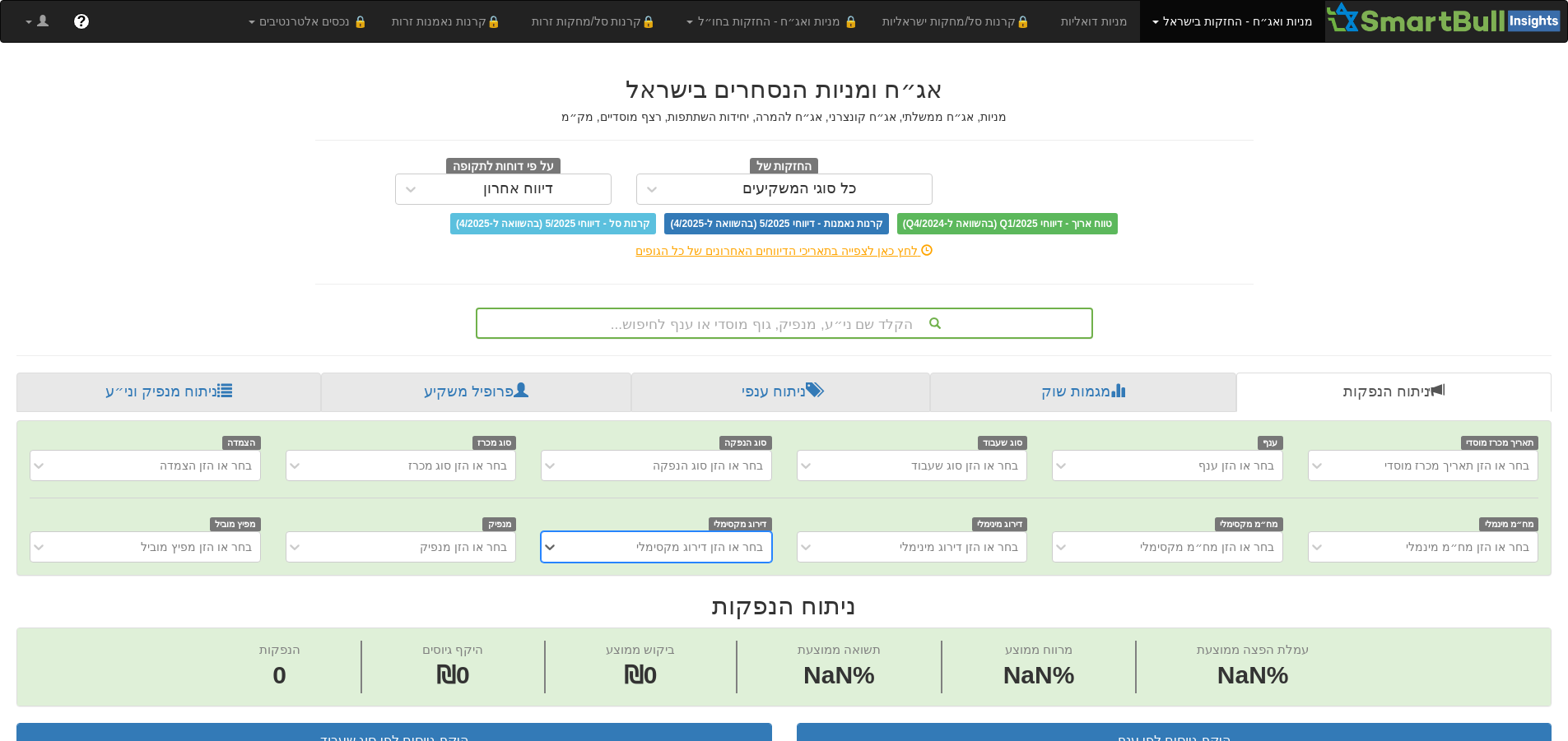
scroll to position [0, 13]
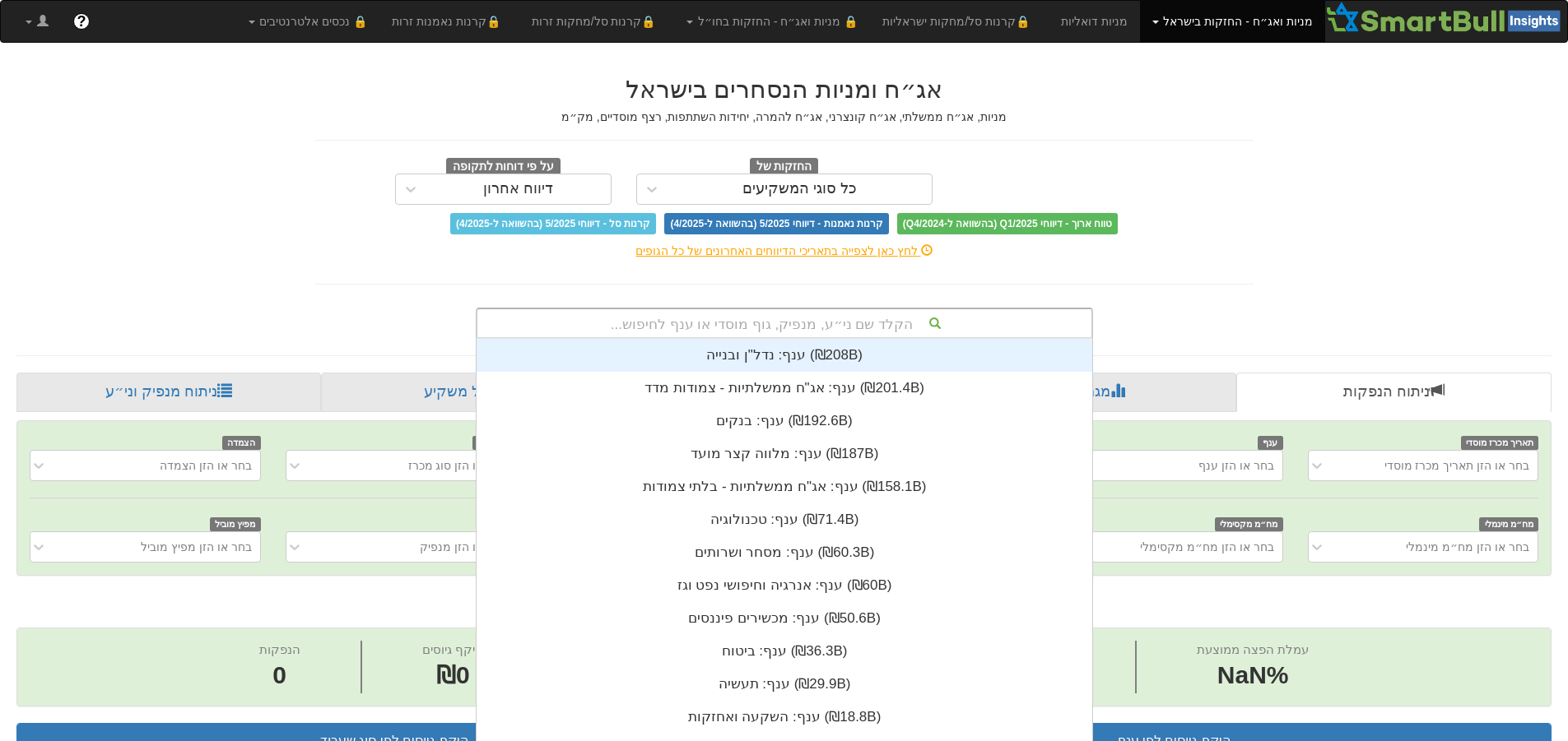
click at [848, 312] on div "הקלד שם ני״ע, מנפיק, גוף מוסדי או ענף לחיפוש..." at bounding box center [784, 323] width 614 height 28
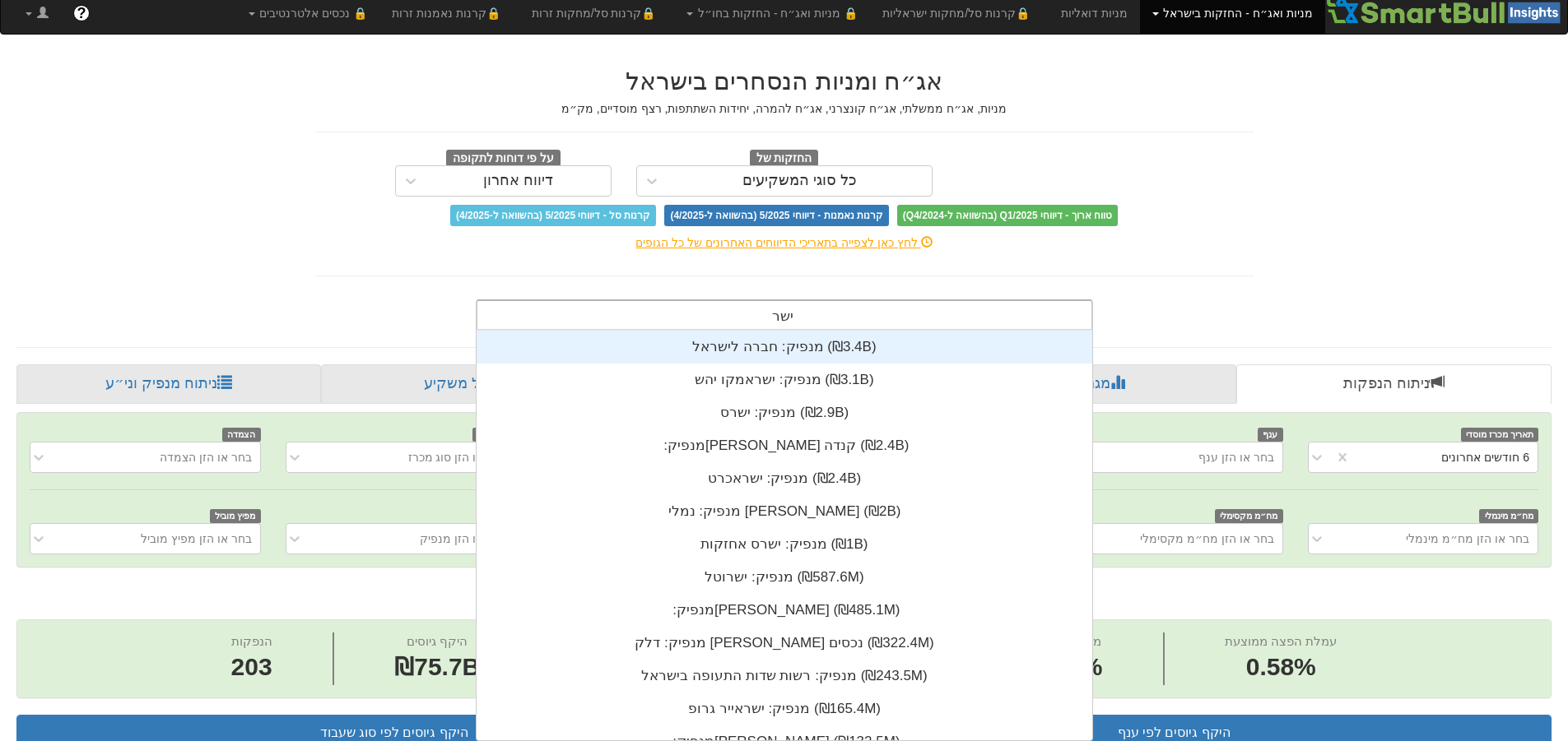
scroll to position [0, 0]
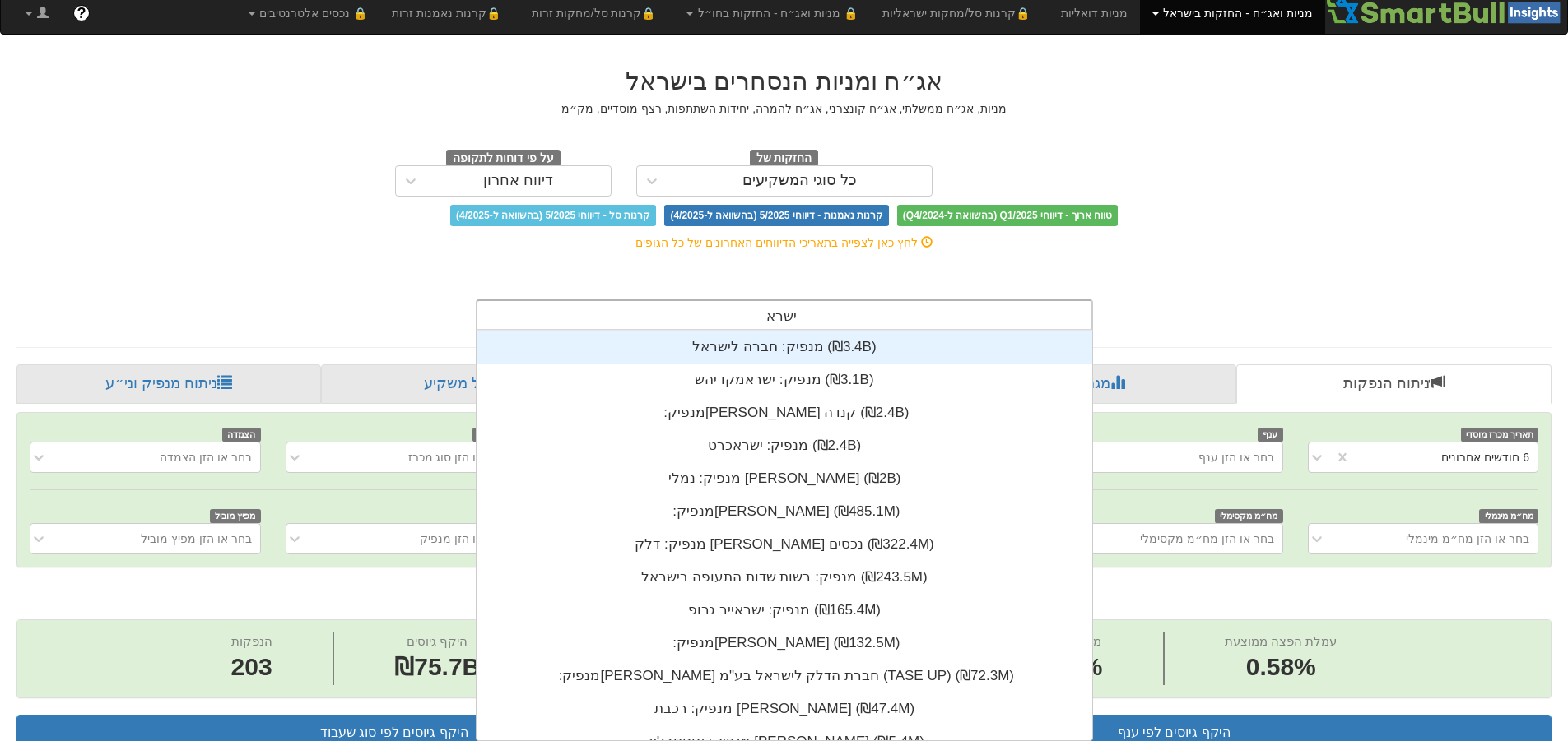
type input "[PERSON_NAME]"
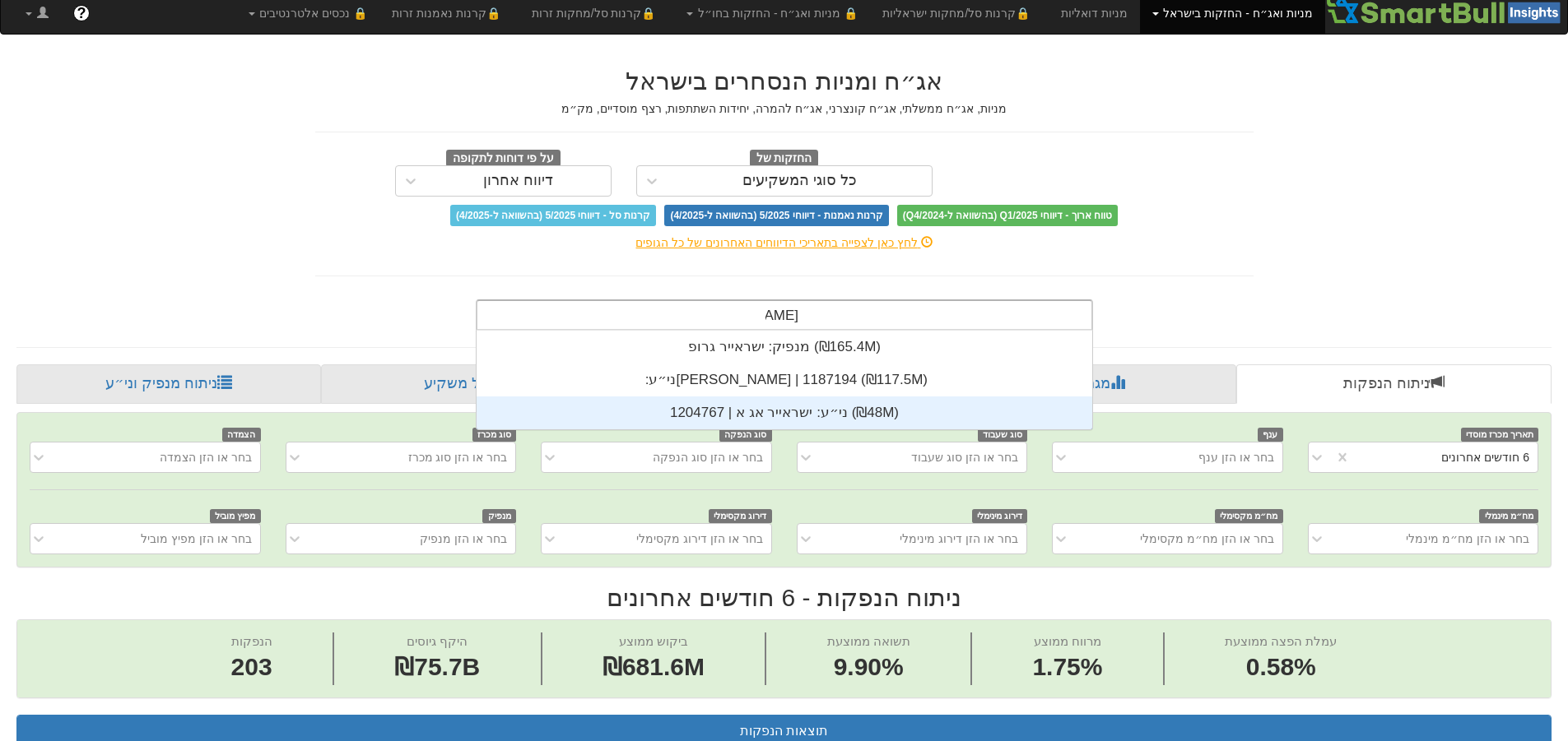
click at [858, 415] on div "ני״ע: ‏ישראייר אג א | 1204767 ‎(₪48M)‎" at bounding box center [784, 412] width 616 height 33
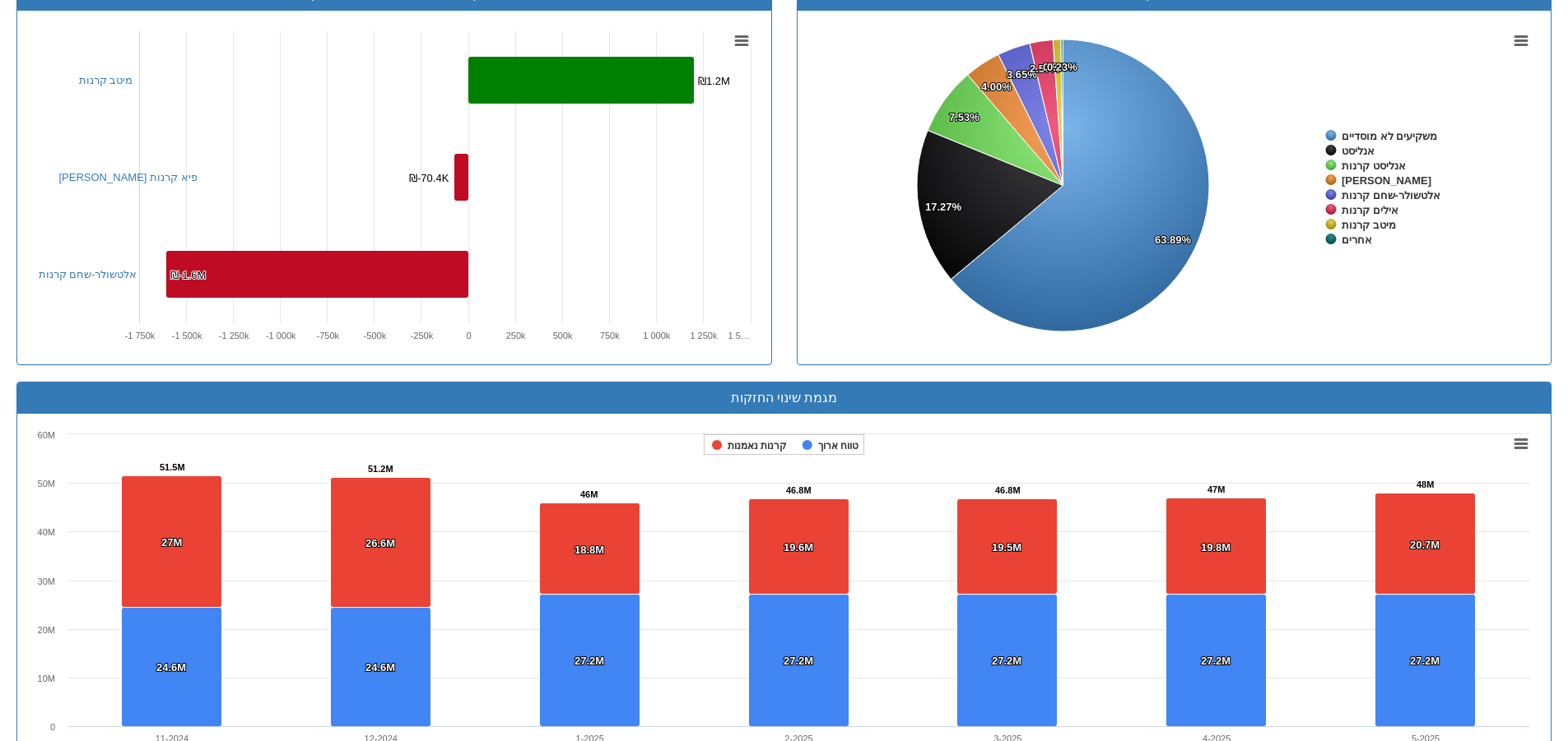
scroll to position [1225, 0]
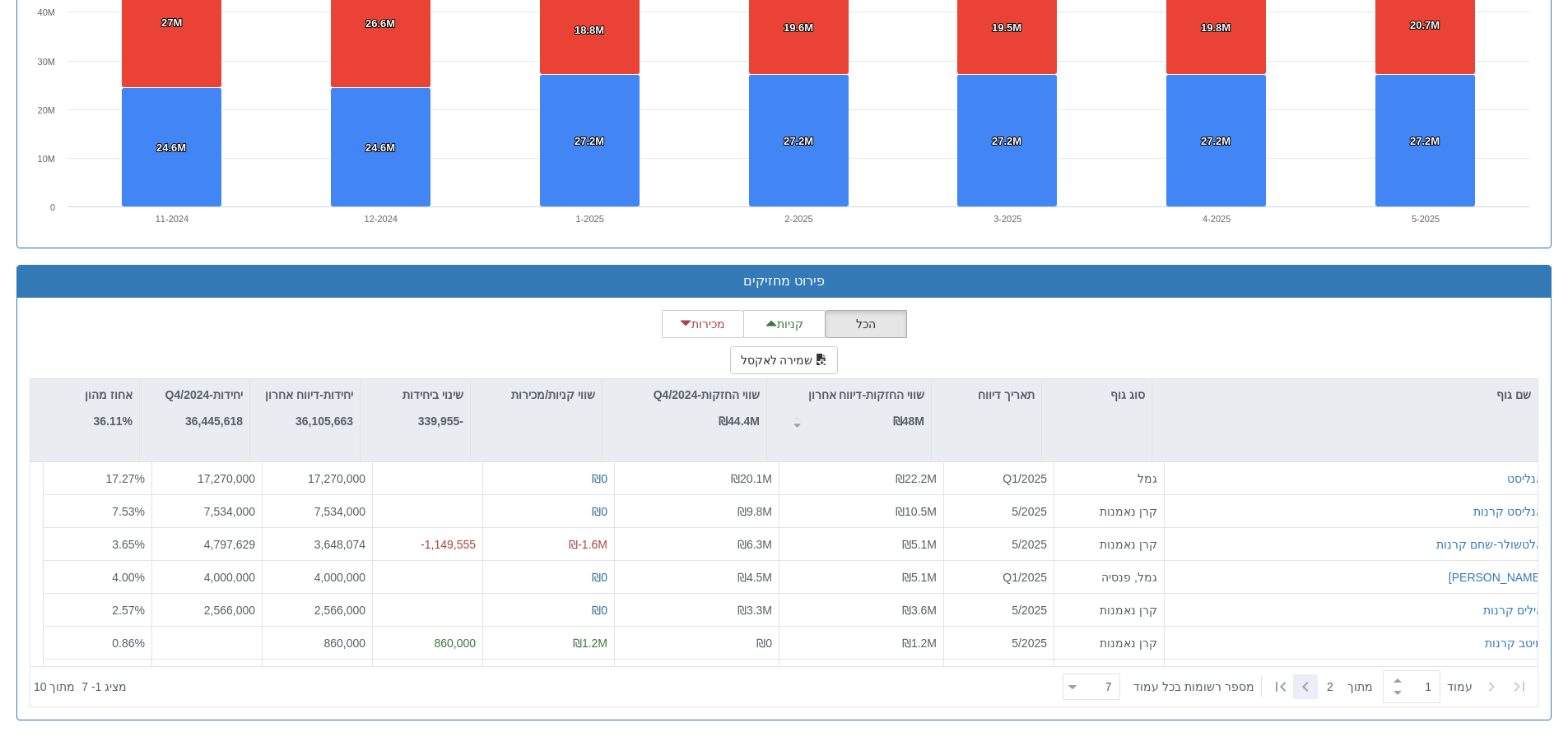
click at [1307, 688] on icon at bounding box center [1305, 687] width 20 height 20
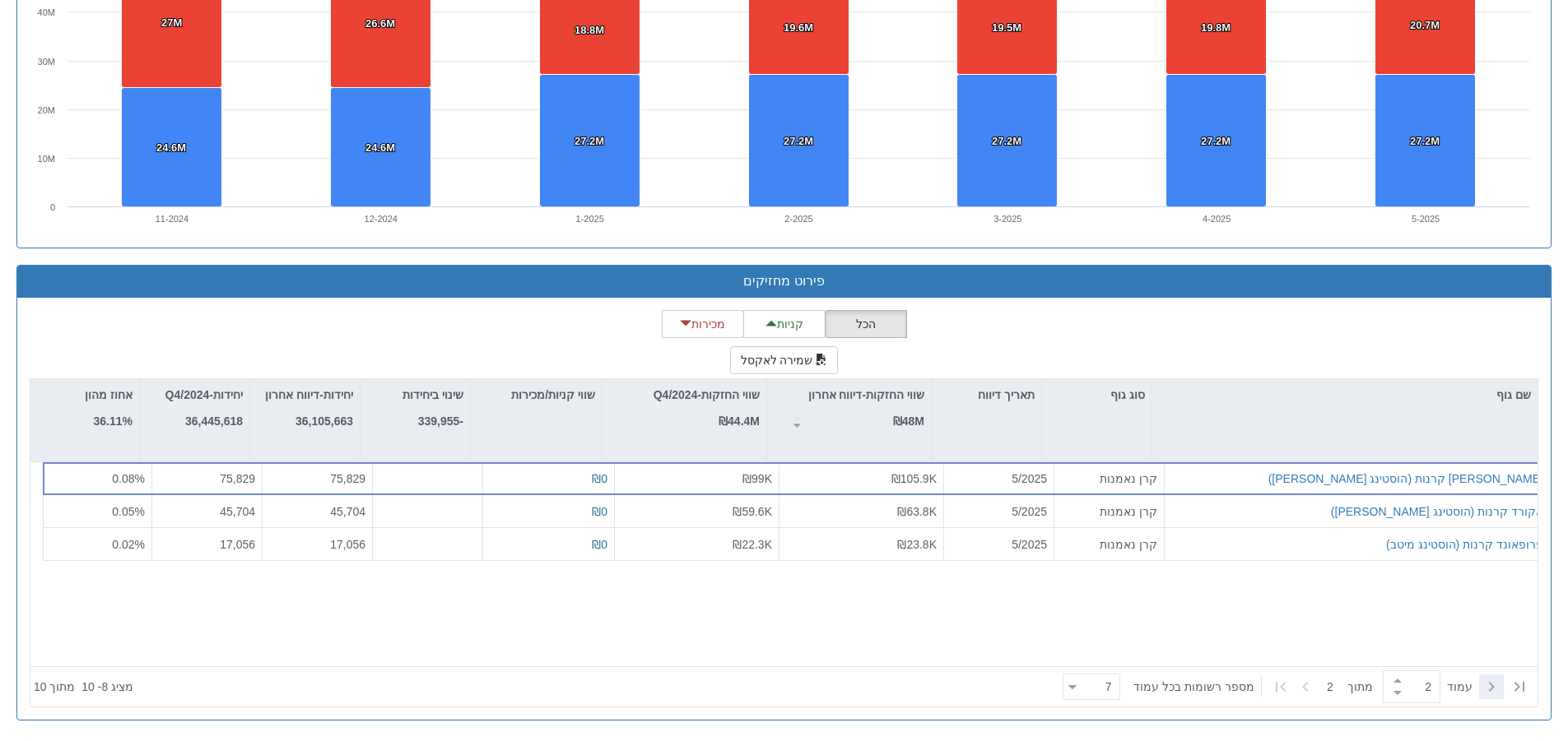
drag, startPoint x: 1485, startPoint y: 685, endPoint x: 1473, endPoint y: 685, distance: 12.0
click at [1484, 685] on icon at bounding box center [1491, 687] width 20 height 20
type input "1"
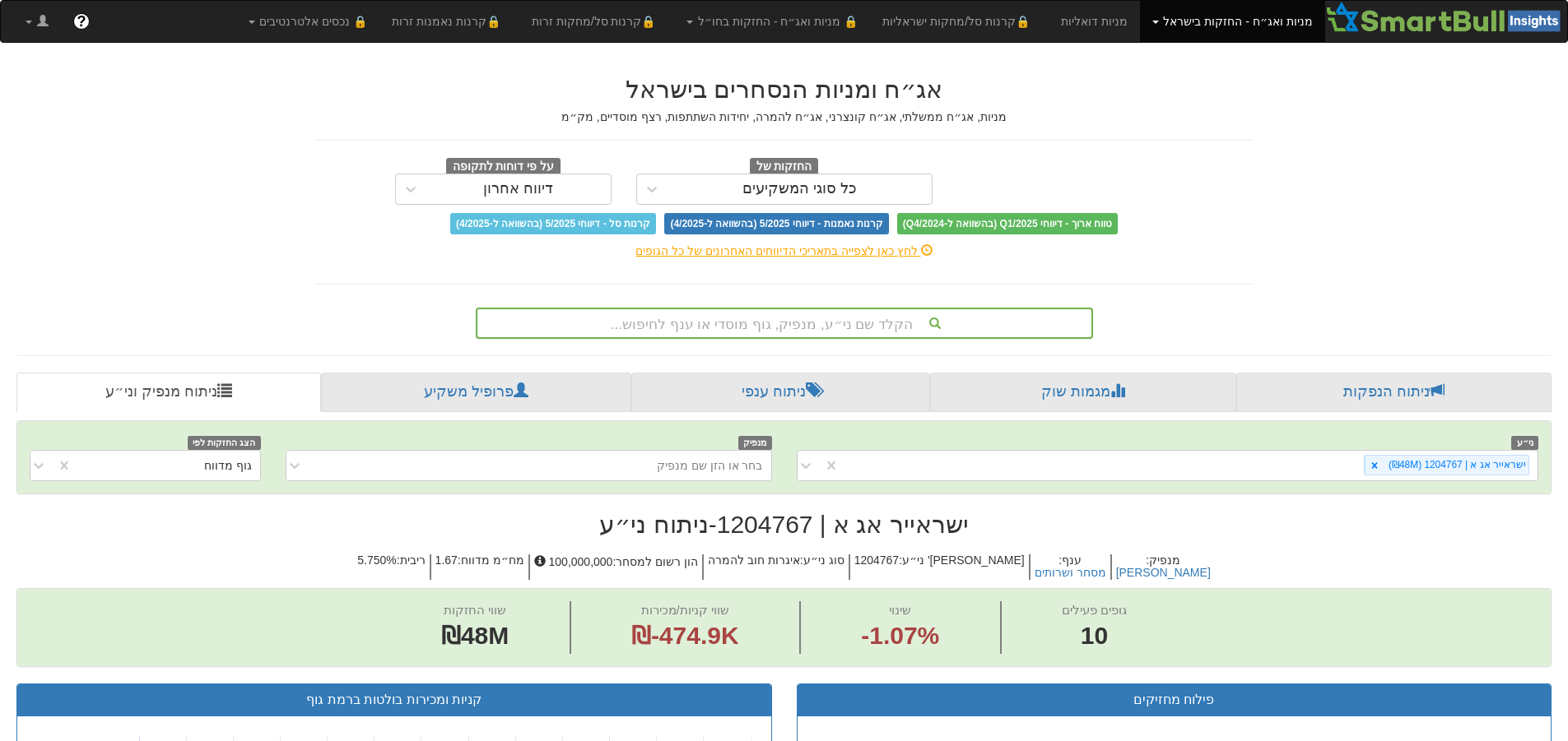
scroll to position [8, 0]
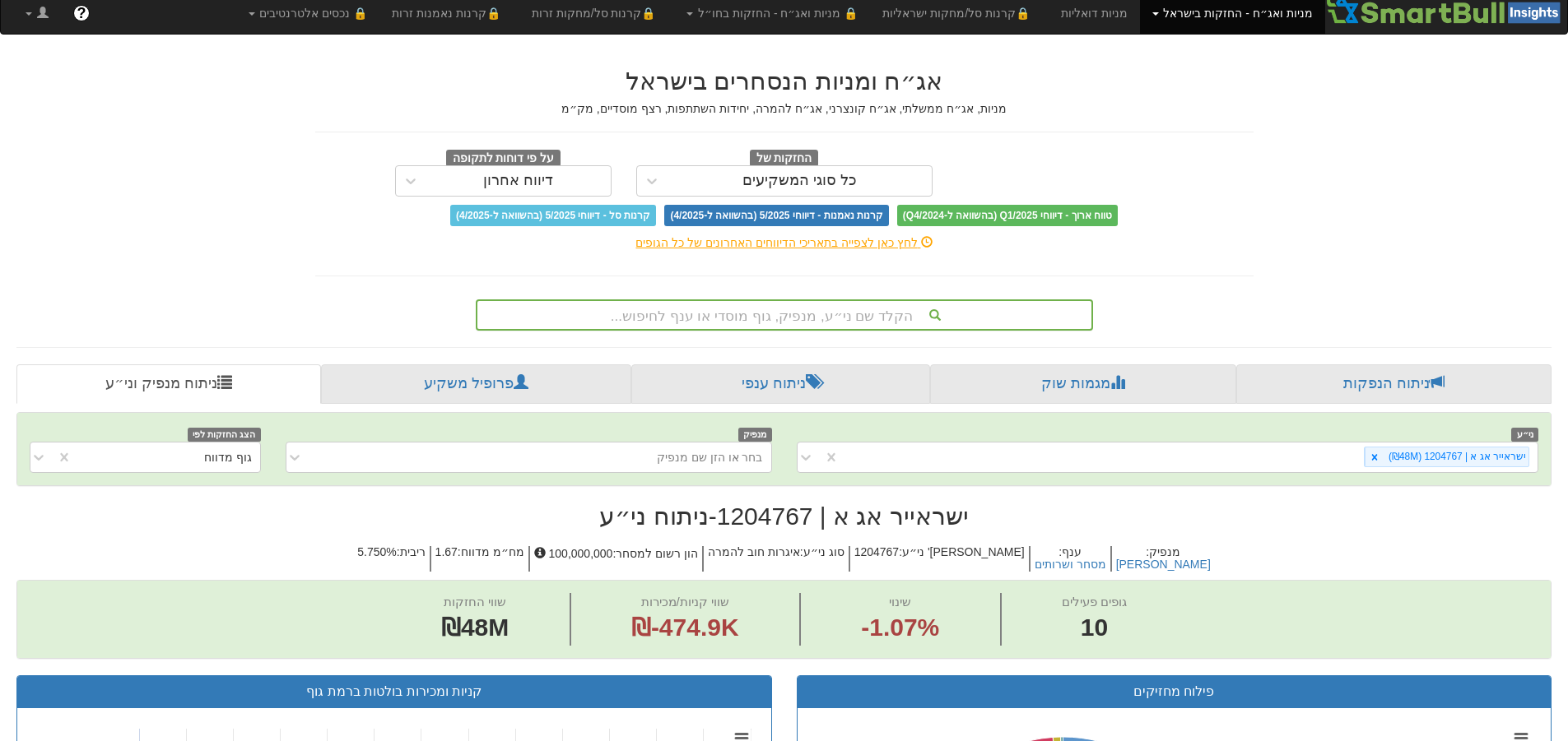
click at [835, 321] on div "הקלד שם ני״ע, מנפיק, גוף מוסדי או ענף לחיפוש..." at bounding box center [784, 314] width 614 height 28
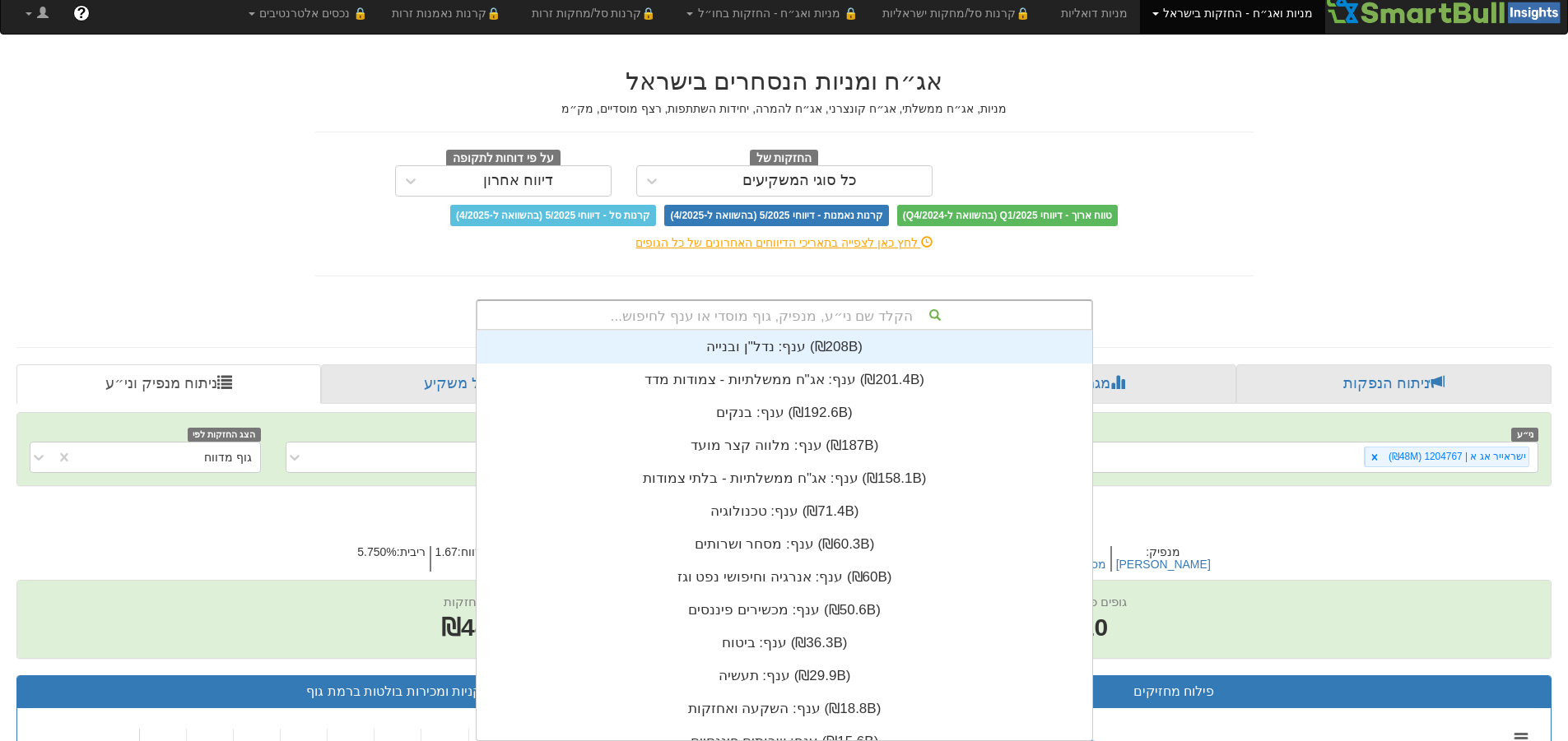
scroll to position [410, 0]
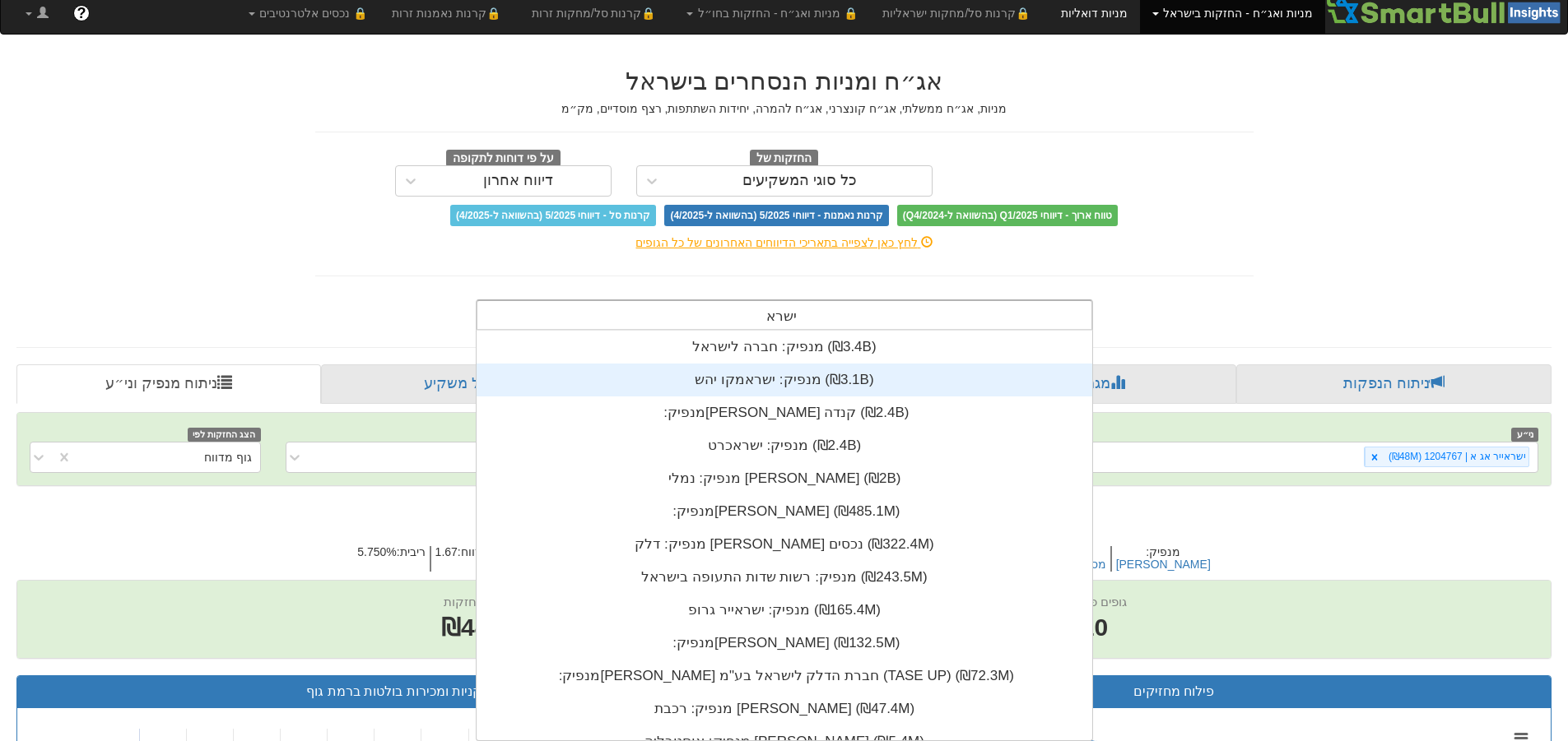
type input "ישרא"
